Goal: Use online tool/utility: Utilize a website feature to perform a specific function

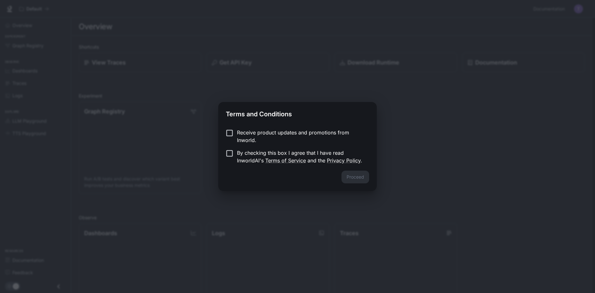
click at [231, 140] on label "Receive product updates and promotions from Inworld." at bounding box center [292, 136] width 141 height 15
click at [348, 176] on button "Proceed" at bounding box center [355, 177] width 28 height 13
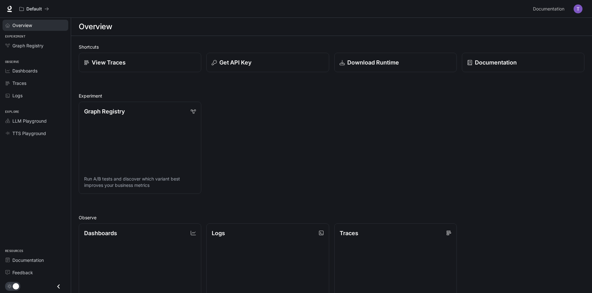
click at [26, 25] on span "Overview" at bounding box center [22, 25] width 20 height 7
click at [33, 23] on div "Overview" at bounding box center [38, 25] width 53 height 7
click at [47, 43] on div "Graph Registry" at bounding box center [38, 45] width 53 height 7
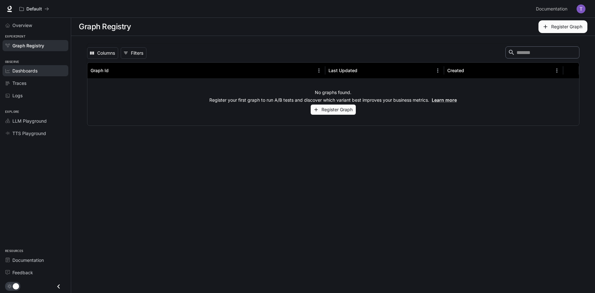
click at [43, 73] on div "Dashboards" at bounding box center [38, 70] width 53 height 7
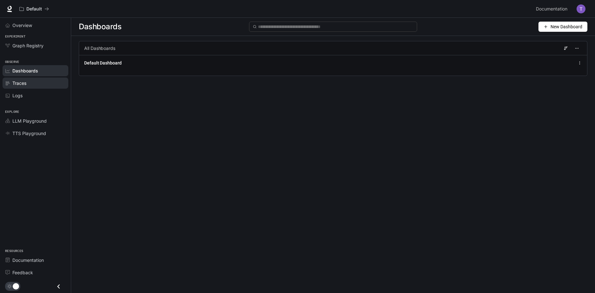
click at [44, 85] on div "Traces" at bounding box center [38, 83] width 53 height 7
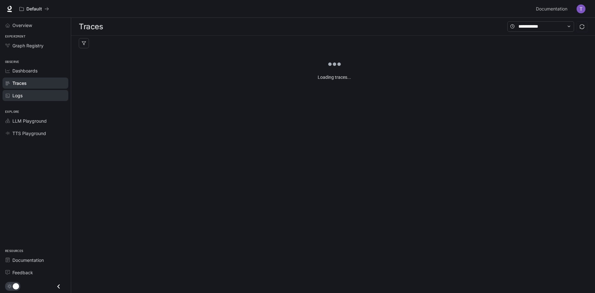
click at [42, 94] on div "Logs" at bounding box center [38, 95] width 53 height 7
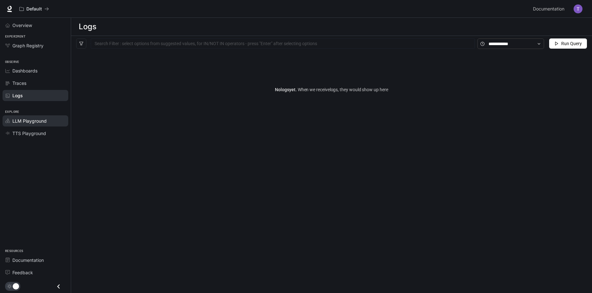
click at [47, 115] on link "LLM Playground" at bounding box center [36, 120] width 66 height 11
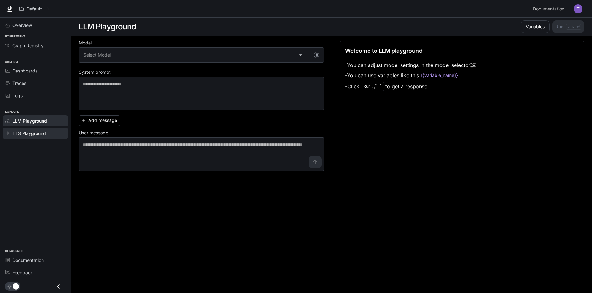
click at [49, 133] on div "TTS Playground" at bounding box center [38, 133] width 53 height 7
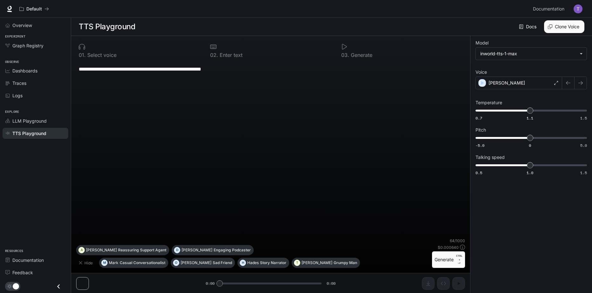
click at [86, 46] on div at bounding box center [139, 47] width 121 height 6
click at [247, 67] on textarea "**********" at bounding box center [271, 68] width 384 height 7
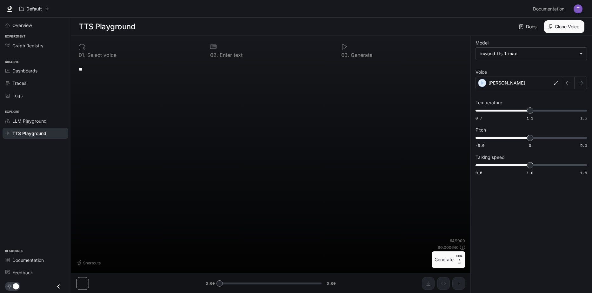
type textarea "*"
paste textarea "**********"
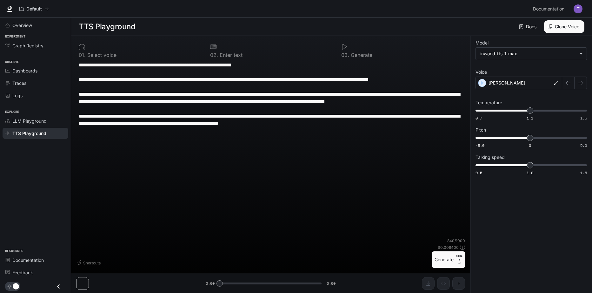
type textarea "**********"
click at [442, 263] on button "Generate CTRL + ⏎" at bounding box center [448, 259] width 33 height 17
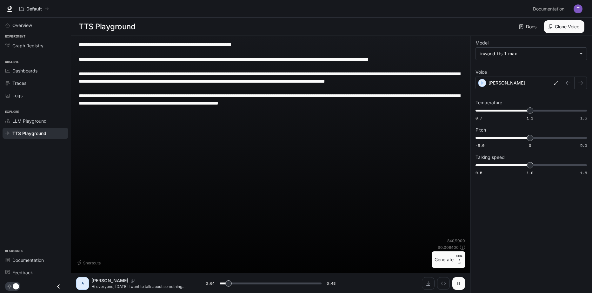
click at [459, 281] on icon "button" at bounding box center [458, 283] width 5 height 5
drag, startPoint x: 227, startPoint y: 283, endPoint x: 147, endPoint y: 259, distance: 84.1
click at [147, 259] on div "**********" at bounding box center [270, 164] width 399 height 257
click at [460, 279] on button "button" at bounding box center [459, 283] width 13 height 13
type input "*"
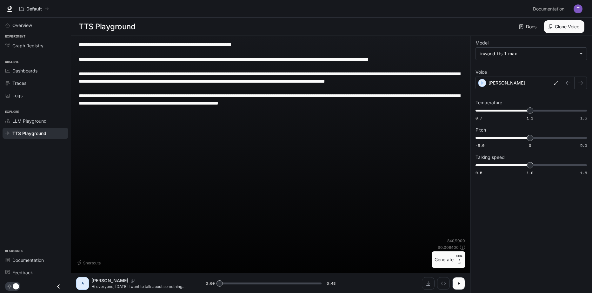
scroll to position [0, 0]
